Goal: Information Seeking & Learning: Learn about a topic

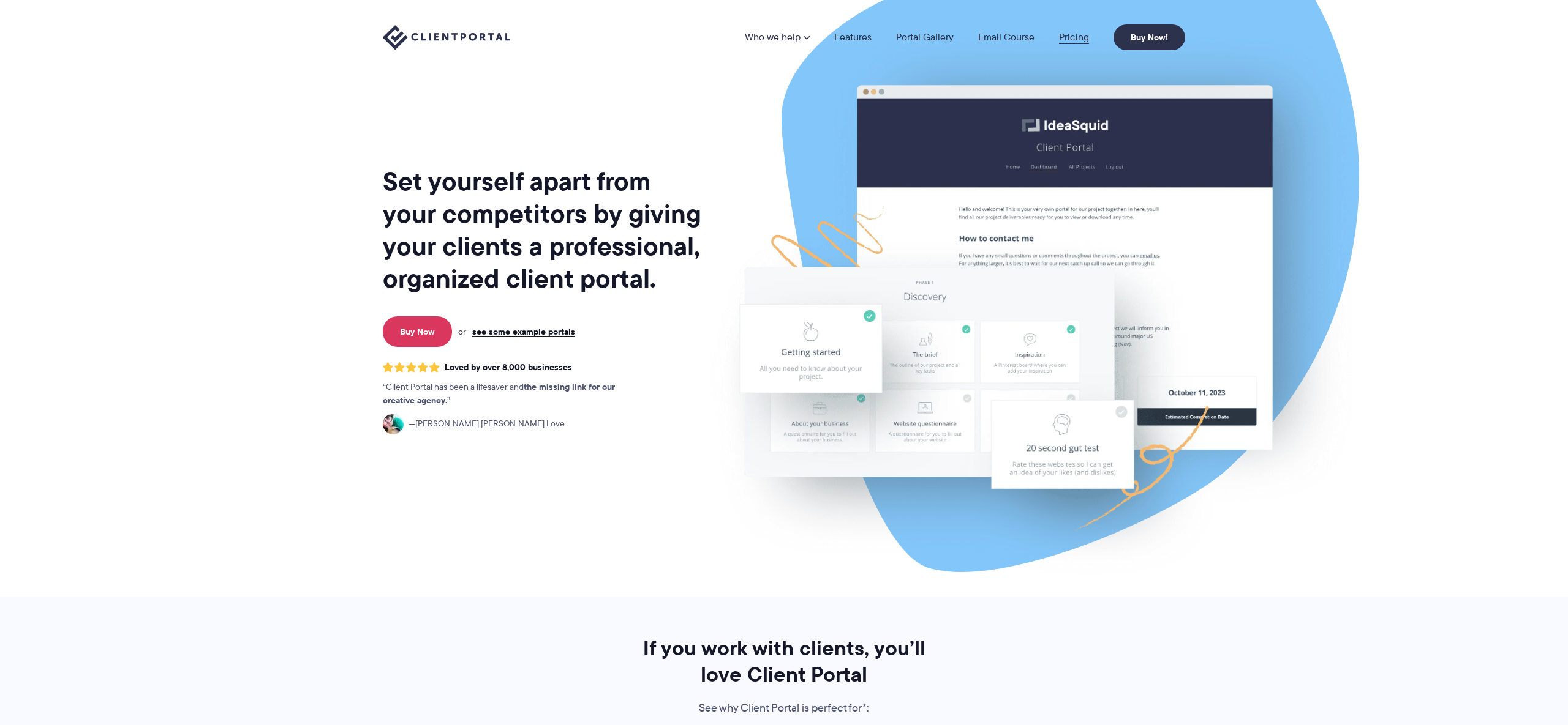
click at [1069, 42] on link "Pricing" at bounding box center [1073, 37] width 30 height 10
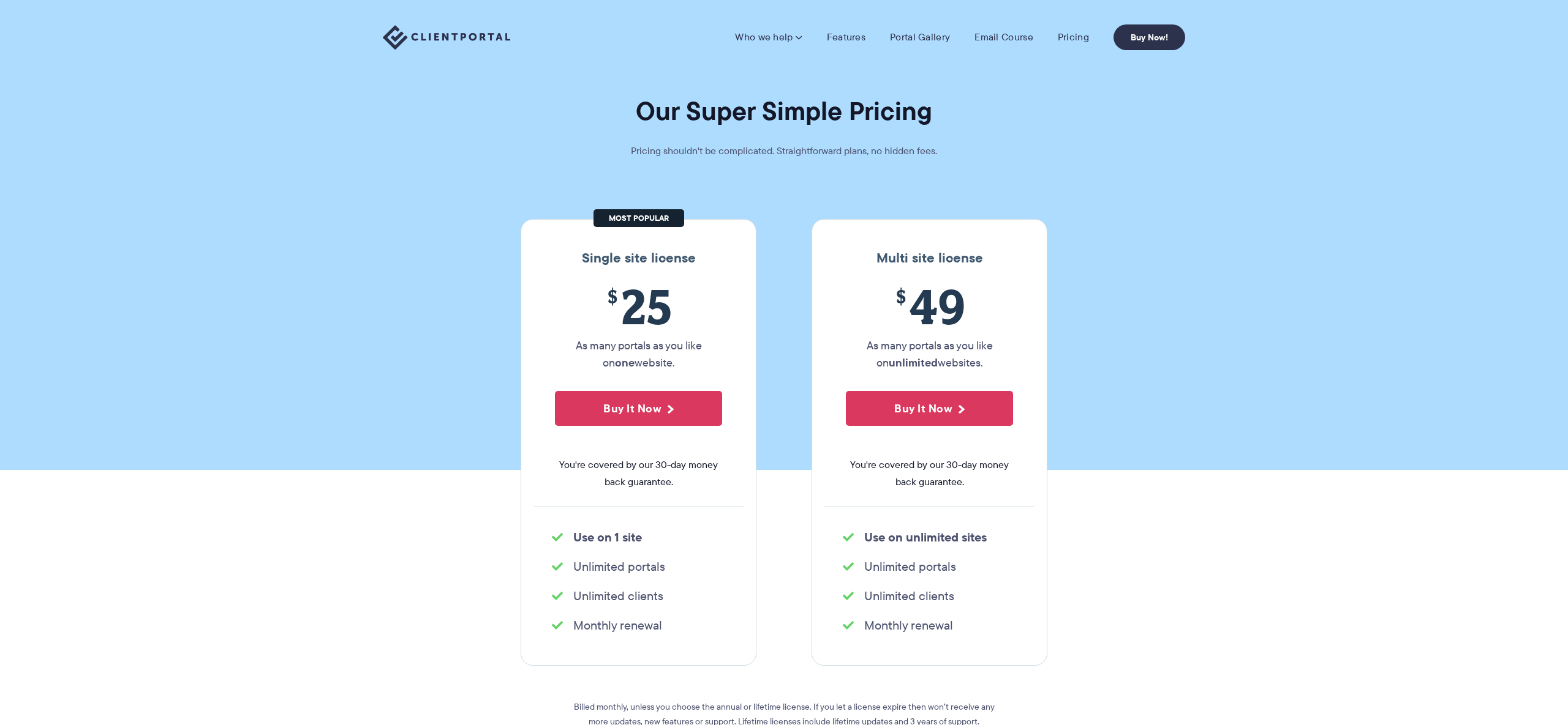
click at [809, 175] on section "Our Super Simple Pricing Pricing shouldn't be complicated. Straightforward plan…" at bounding box center [784, 235] width 1568 height 470
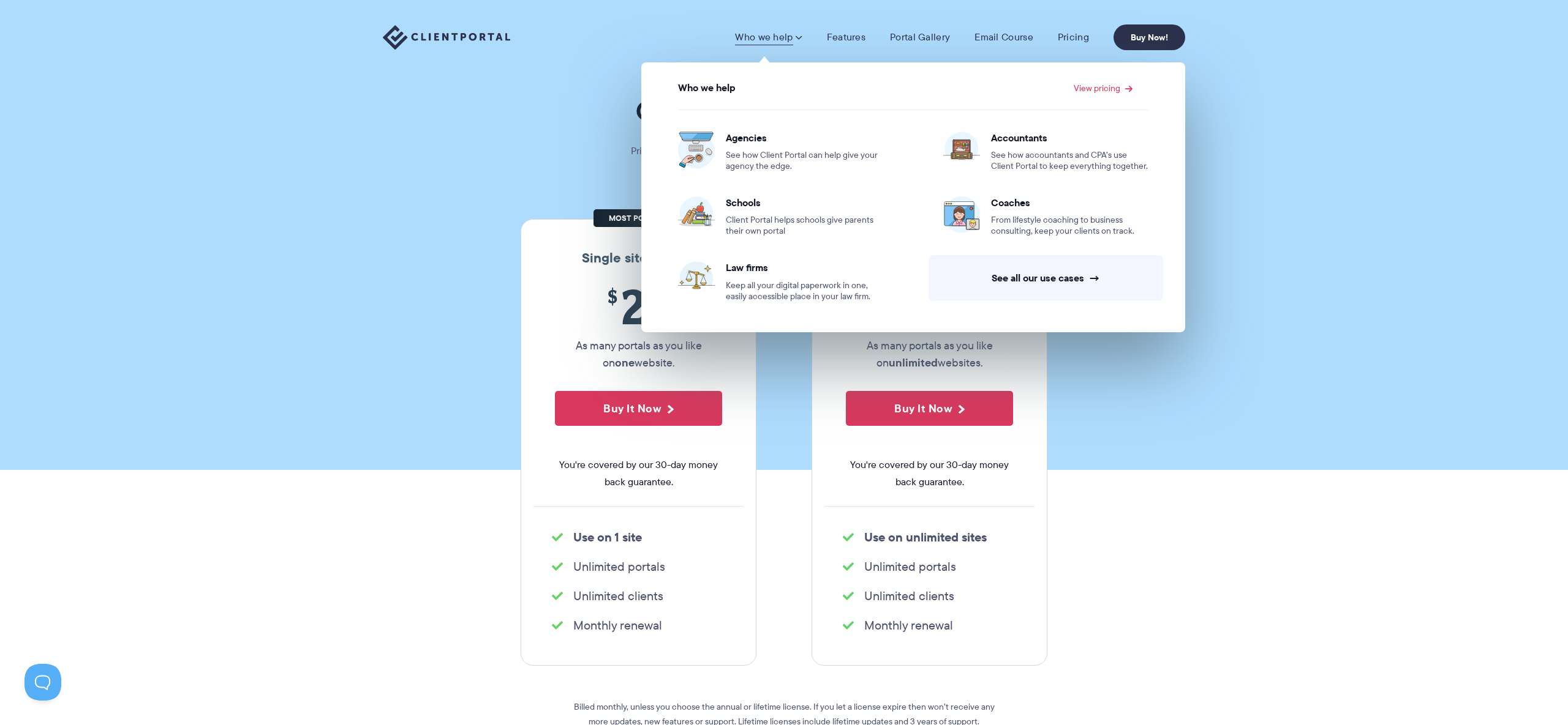
click at [489, 41] on img at bounding box center [446, 38] width 127 height 25
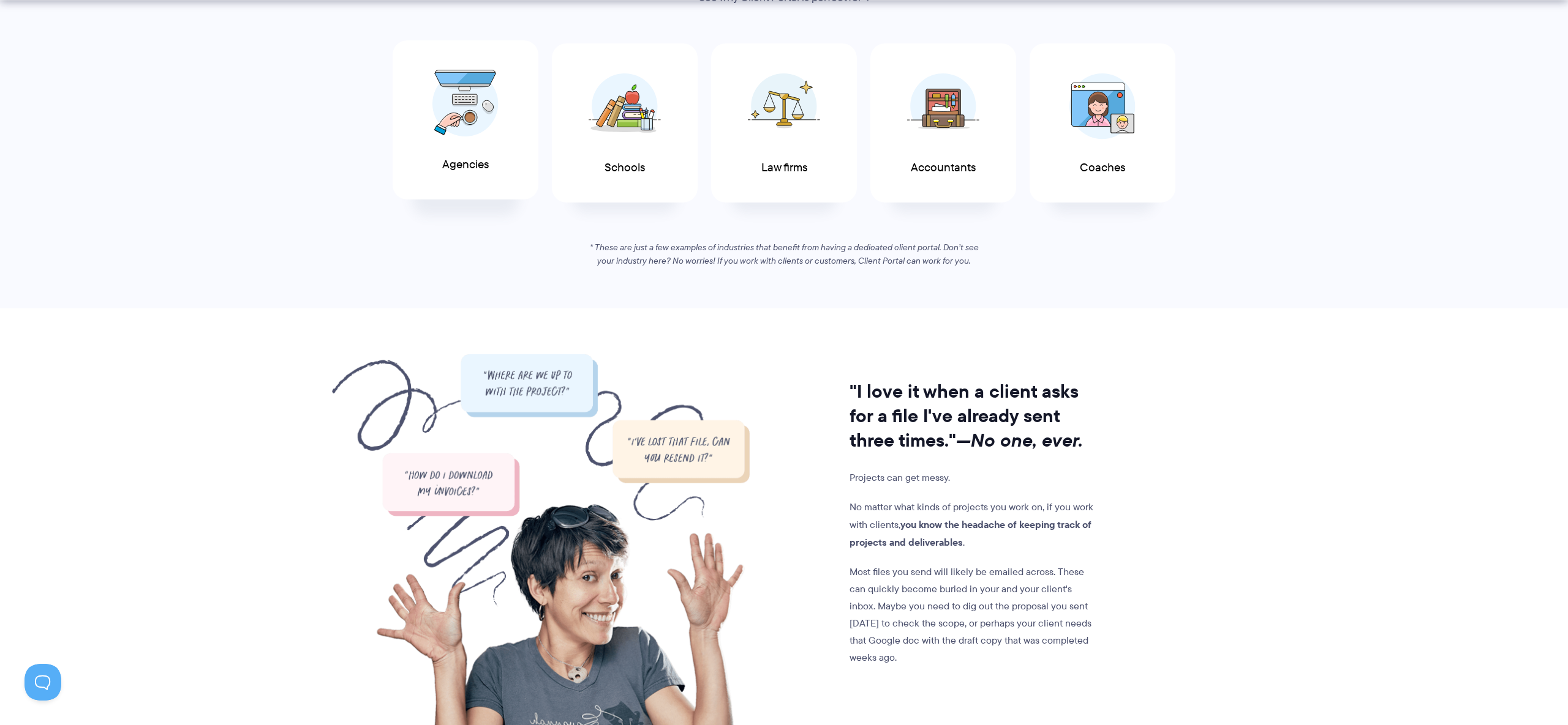
scroll to position [726, 0]
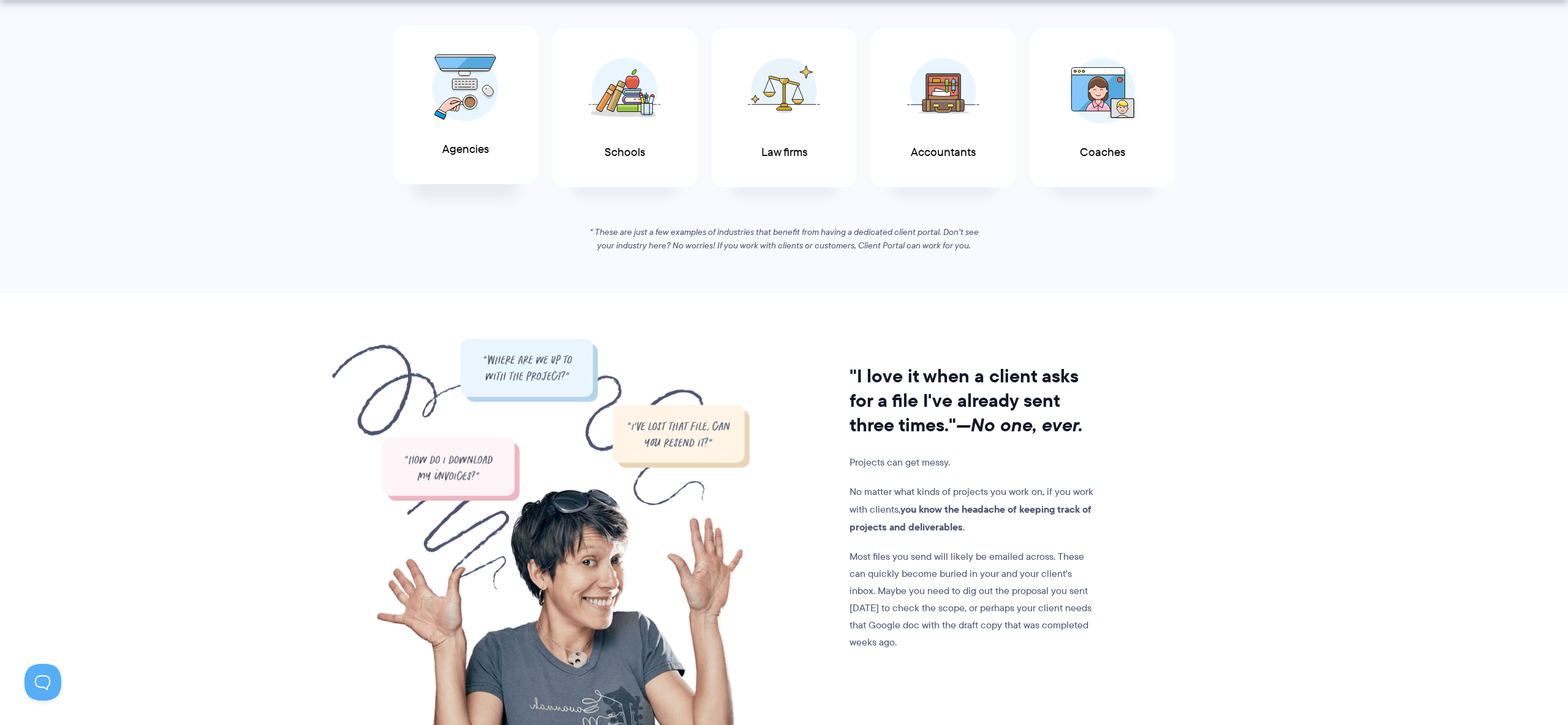
click at [508, 121] on div "Agencies" at bounding box center [466, 105] width 146 height 159
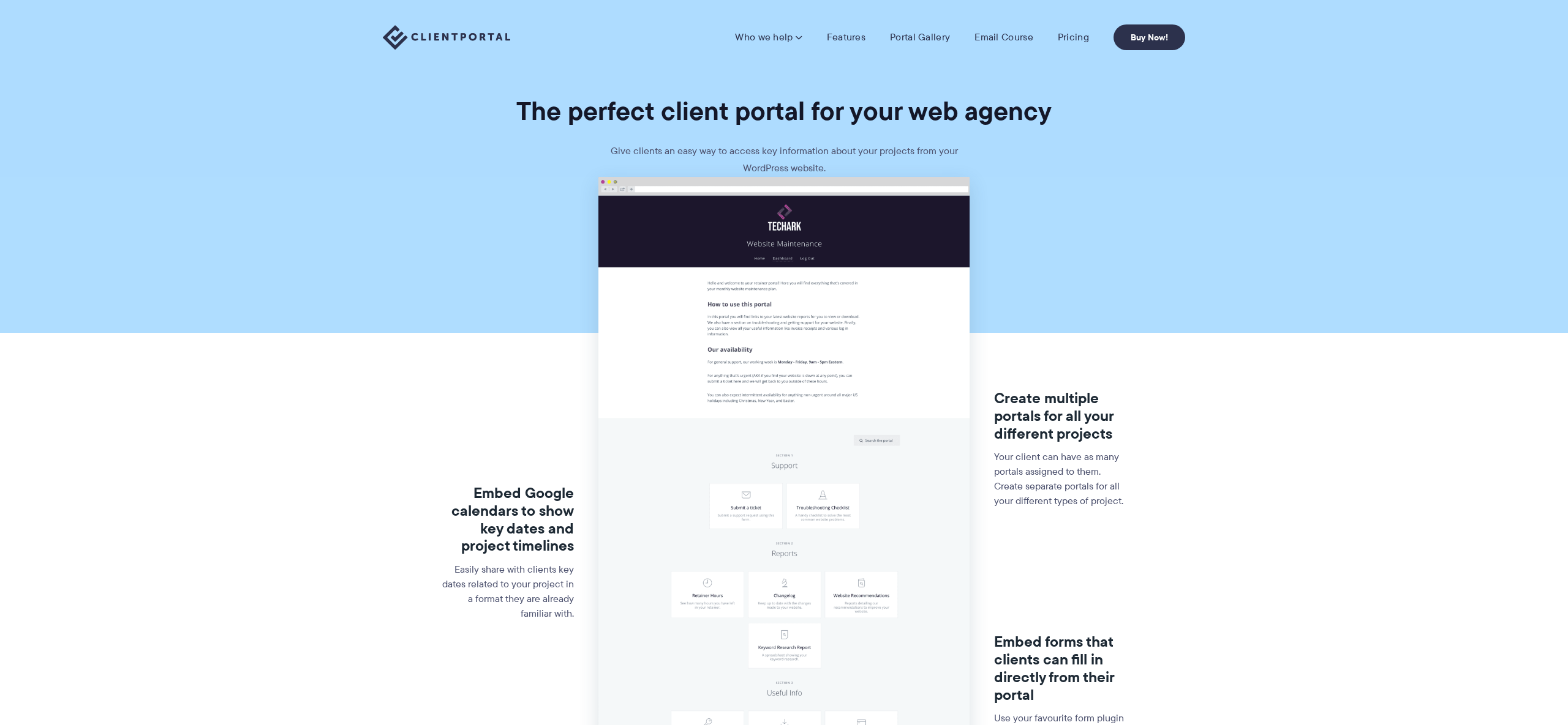
click at [521, 262] on section "Embed Google calendars to show key dates and project timelines Easily share wit…" at bounding box center [784, 584] width 1568 height 814
click at [1063, 279] on section "Embed Google calendars to show key dates and project timelines Easily share wit…" at bounding box center [784, 584] width 1568 height 814
